Goal: Task Accomplishment & Management: Manage account settings

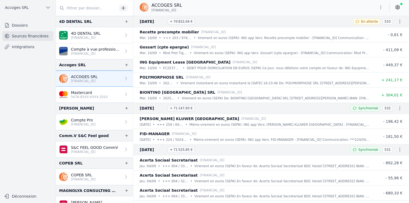
click at [185, 82] on p "Virement instantané en euros Instantané le [DATE] 16:23:46 De: POLYMORPHOSE SRL…" at bounding box center [275, 82] width 190 height 5
click at [170, 77] on p "POLYMORPHOSE SRL" at bounding box center [162, 77] width 44 height 6
click at [149, 82] on p "mer. 10/09" at bounding box center [148, 82] width 17 height 5
click at [155, 79] on p "POLYMORPHOSE SRL" at bounding box center [162, 77] width 44 height 6
click at [362, 81] on p "Virement instantané en euros Instantané le [DATE] 16:23:46 De: POLYMORPHOSE SRL…" at bounding box center [275, 82] width 190 height 5
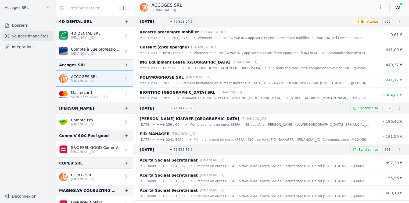
click at [143, 81] on p "mer. 10/09" at bounding box center [148, 82] width 17 height 5
click at [47, 8] on icon "button" at bounding box center [47, 7] width 5 height 5
click at [47, 8] on div at bounding box center [204, 101] width 409 height 203
click at [398, 7] on icon at bounding box center [397, 7] width 5 height 5
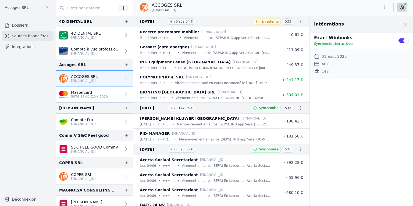
click at [20, 200] on button "Déconnexion" at bounding box center [27, 199] width 51 height 9
